Goal: Find specific page/section: Find specific page/section

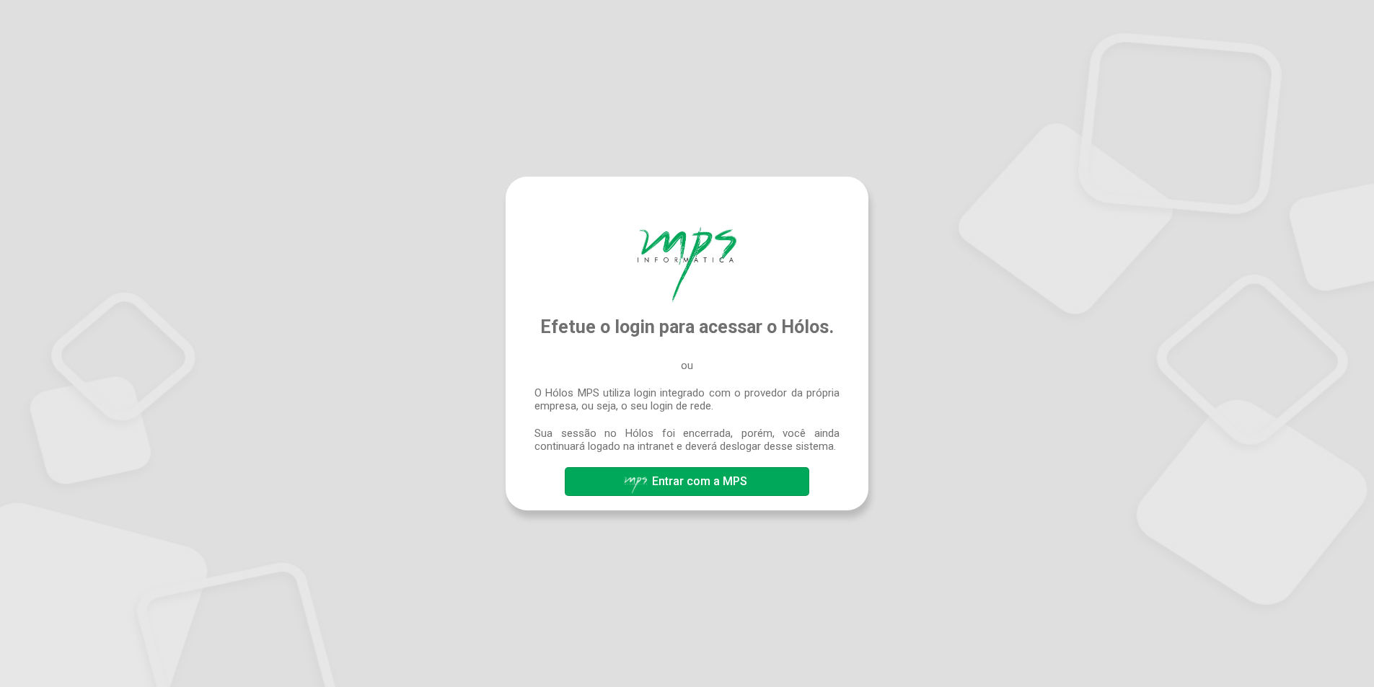
click at [742, 483] on span "Entrar com a MPS" at bounding box center [699, 482] width 95 height 14
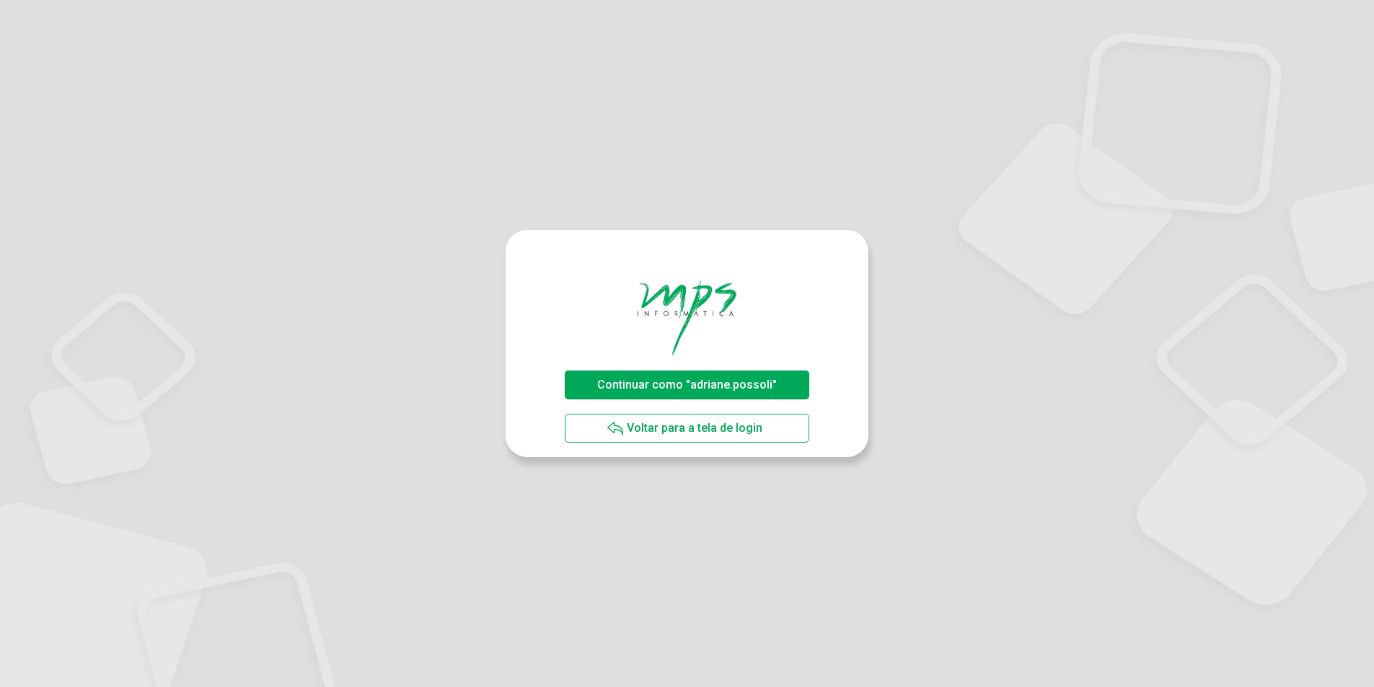
click at [690, 379] on span "Continuar como "adriane.possoli"" at bounding box center [687, 385] width 180 height 14
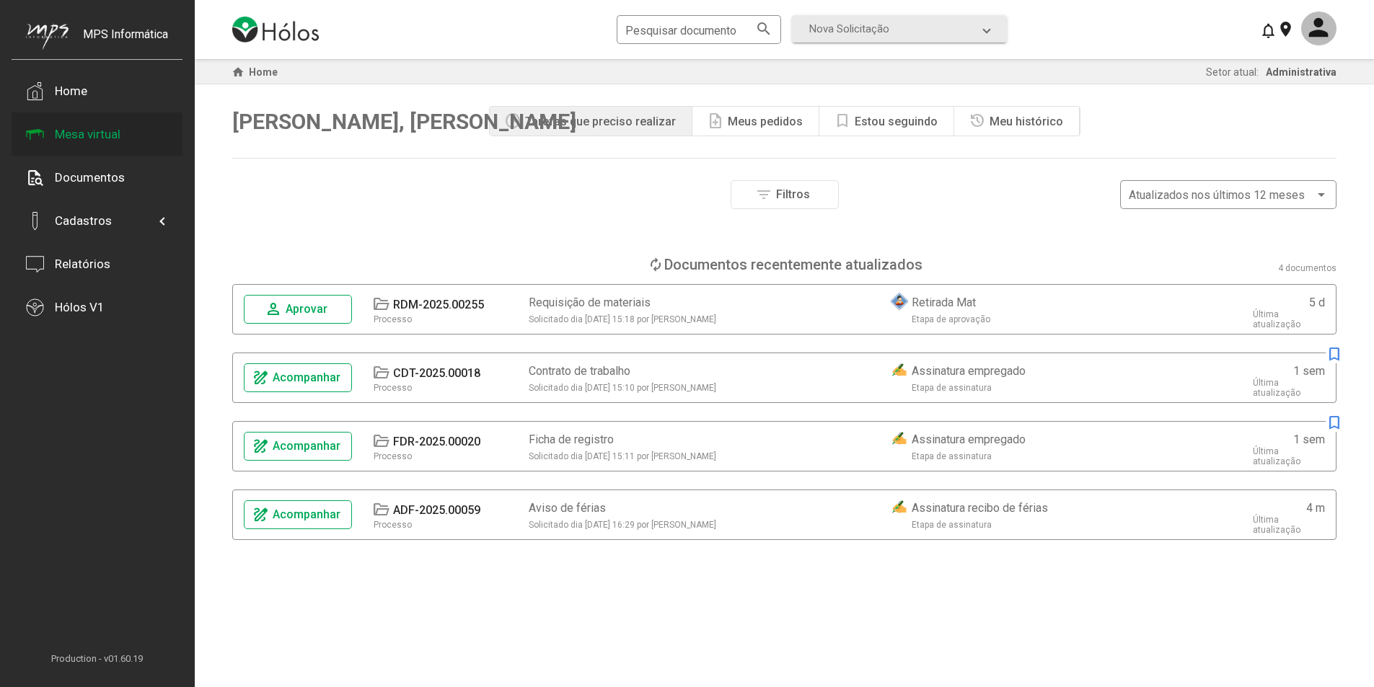
click at [97, 135] on div "Mesa virtual" at bounding box center [88, 134] width 66 height 14
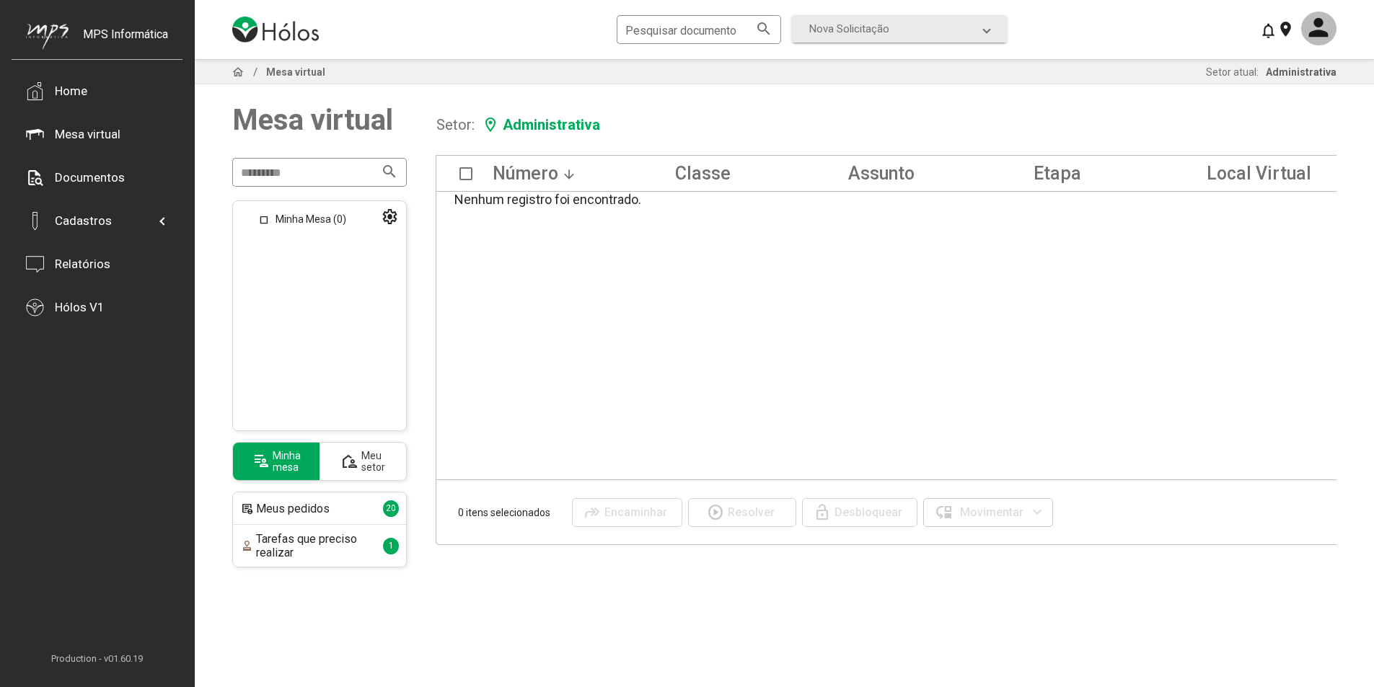
click at [374, 458] on div "Meu setor" at bounding box center [373, 461] width 24 height 23
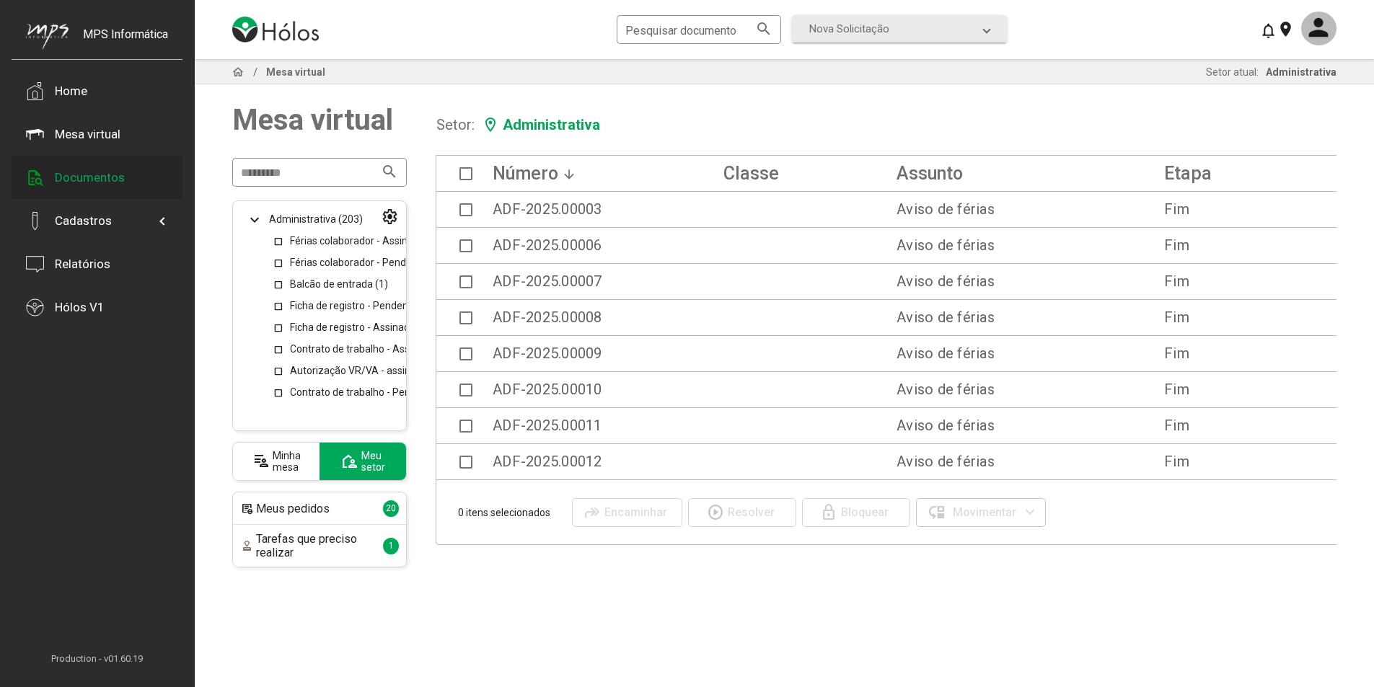
click at [89, 172] on div "Documentos" at bounding box center [90, 177] width 70 height 14
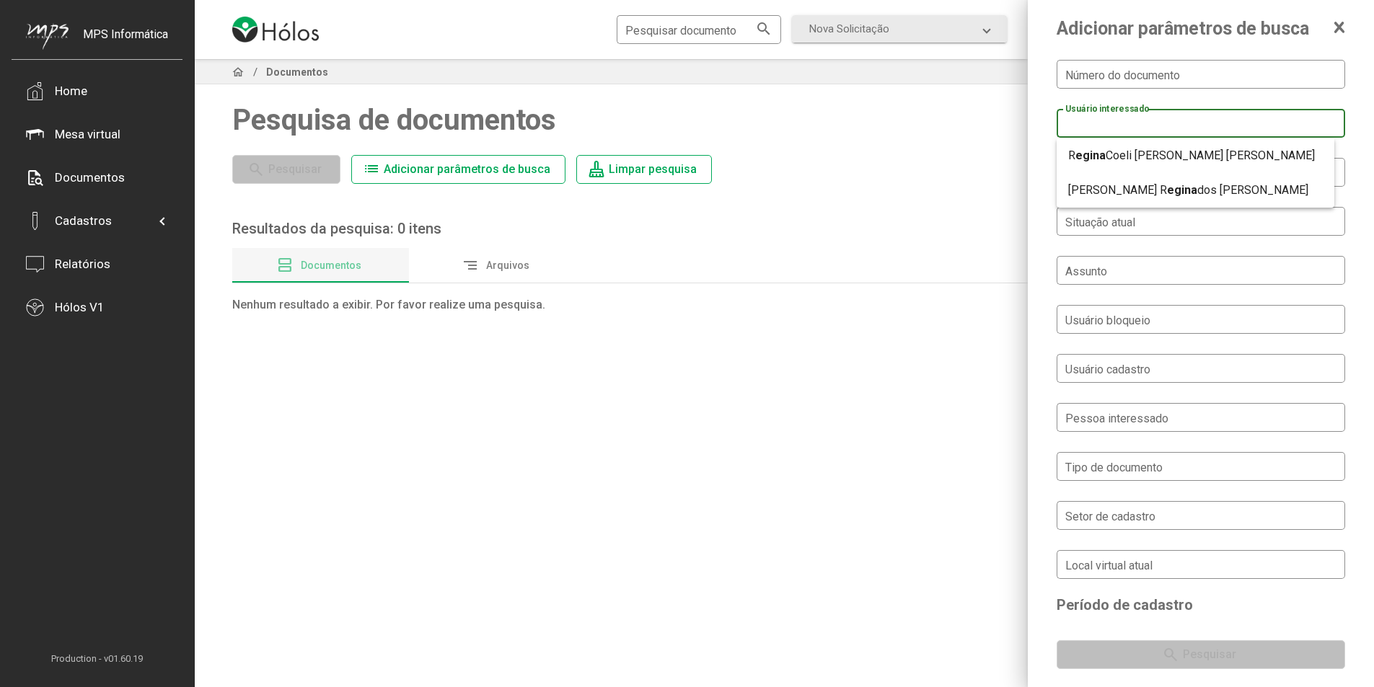
type input "**********"
